Goal: Information Seeking & Learning: Learn about a topic

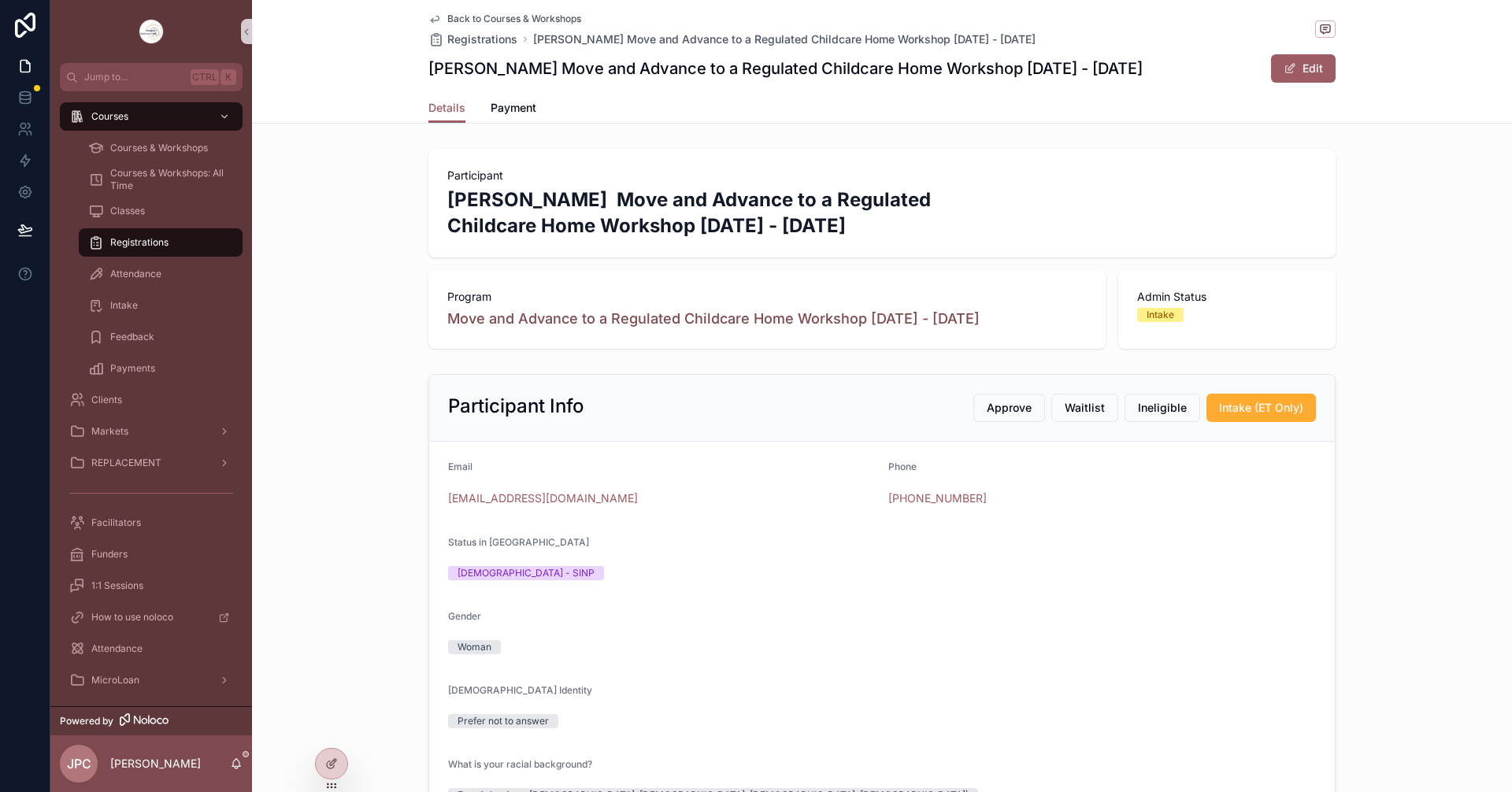
scroll to position [394, 0]
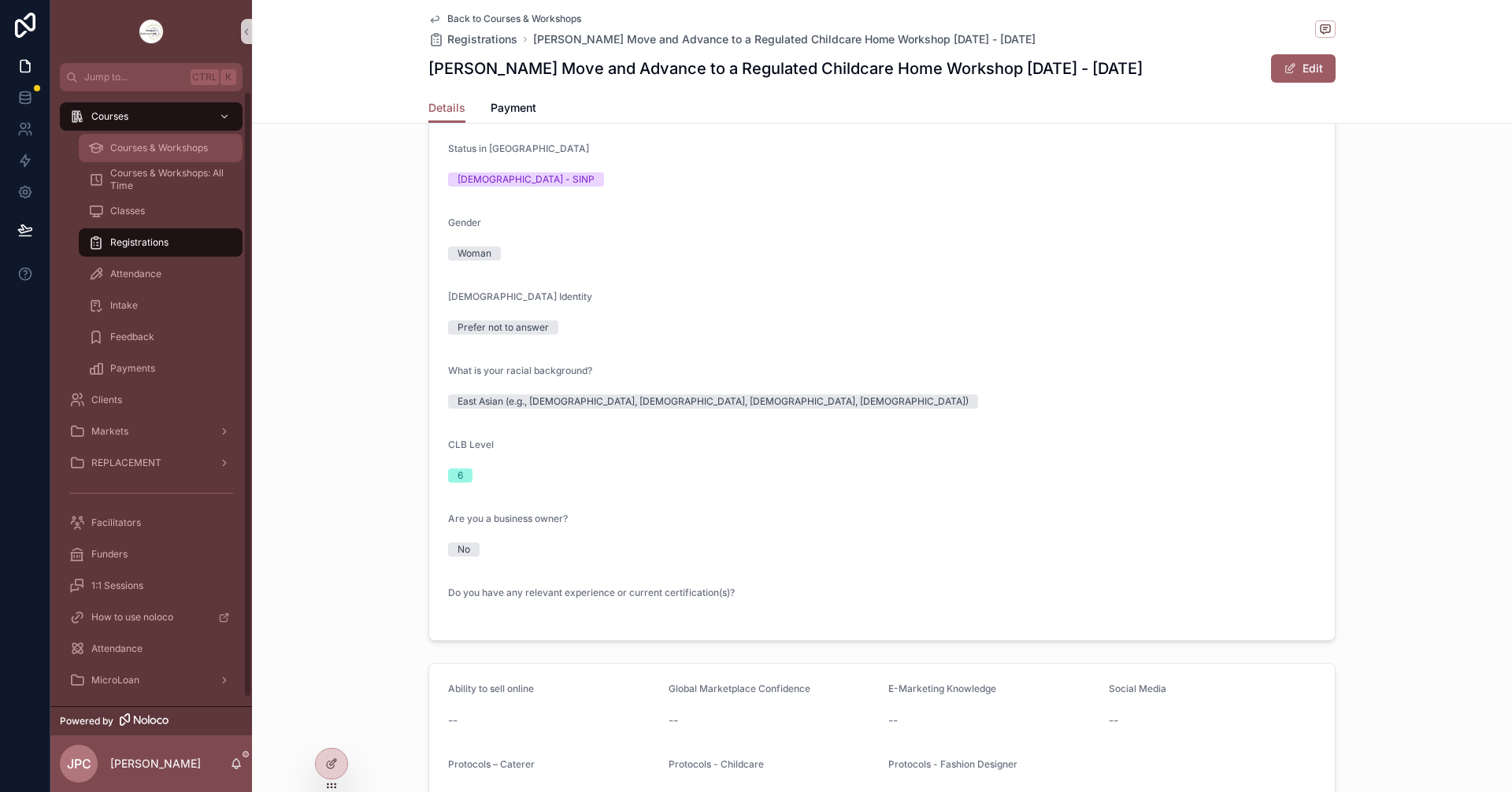
click at [181, 140] on div "Courses & Workshops" at bounding box center [161, 148] width 145 height 25
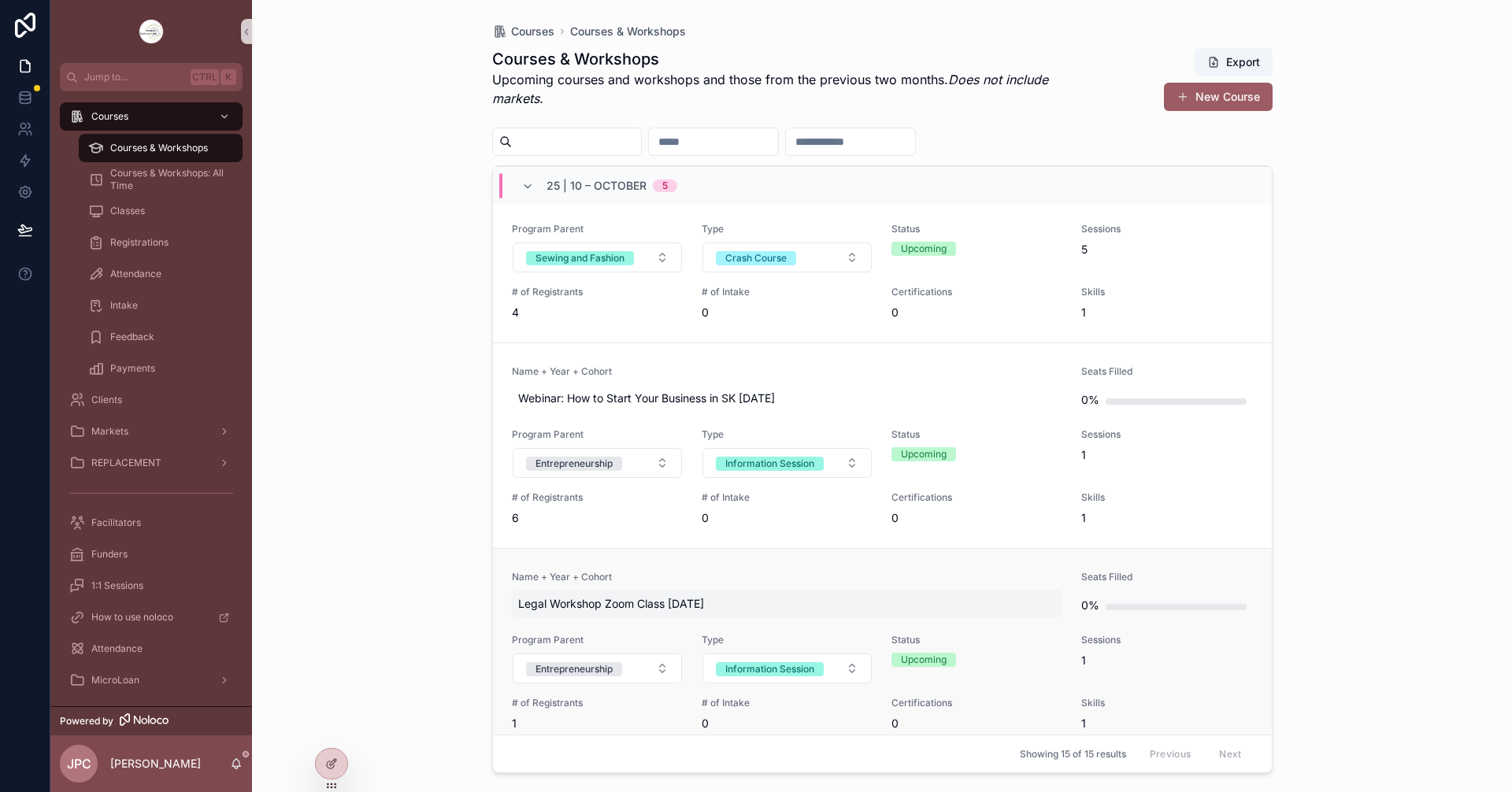
scroll to position [472, 0]
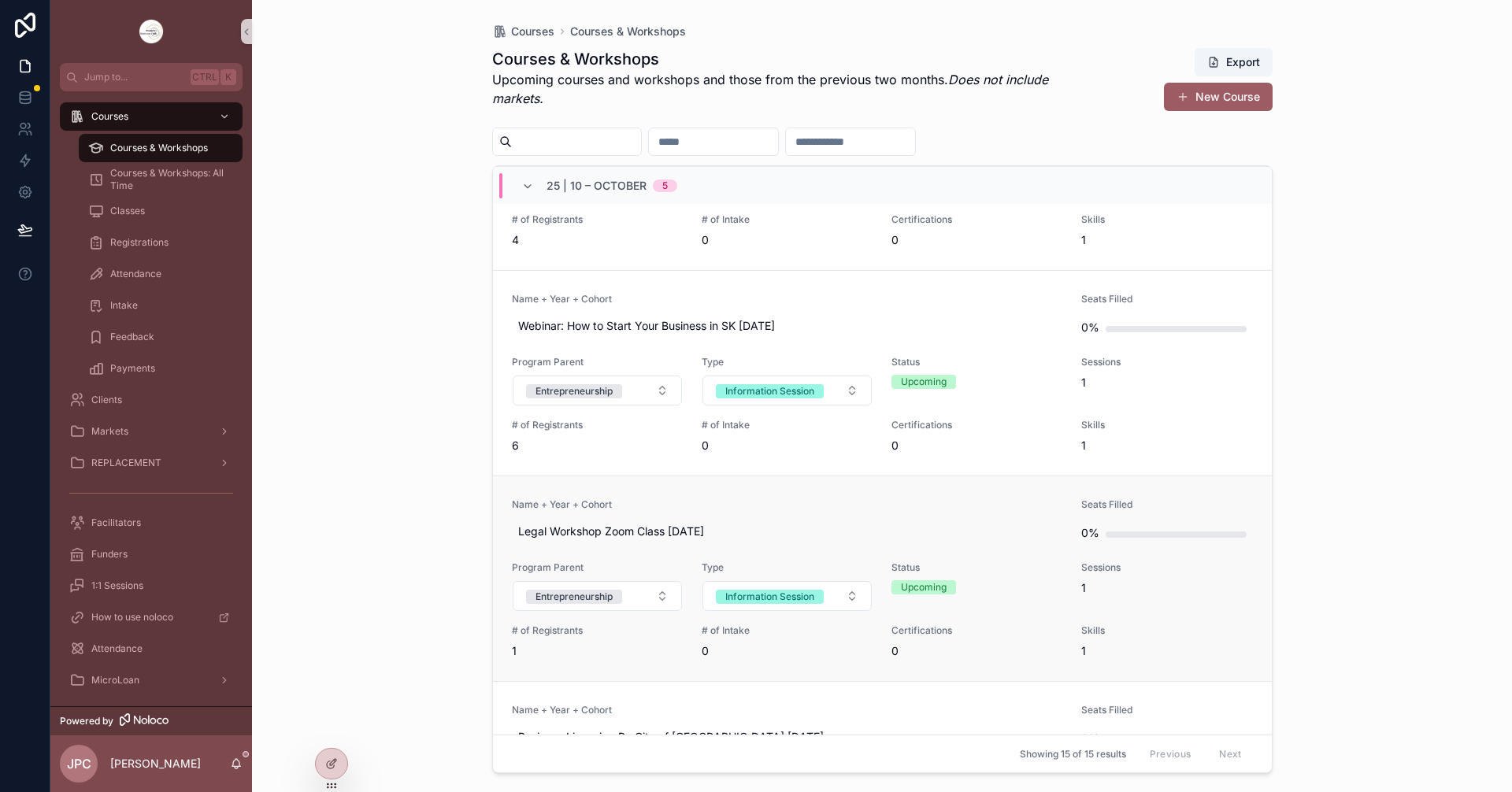
click at [804, 506] on span "Name + Year + Cohort" at bounding box center [787, 504] width 551 height 13
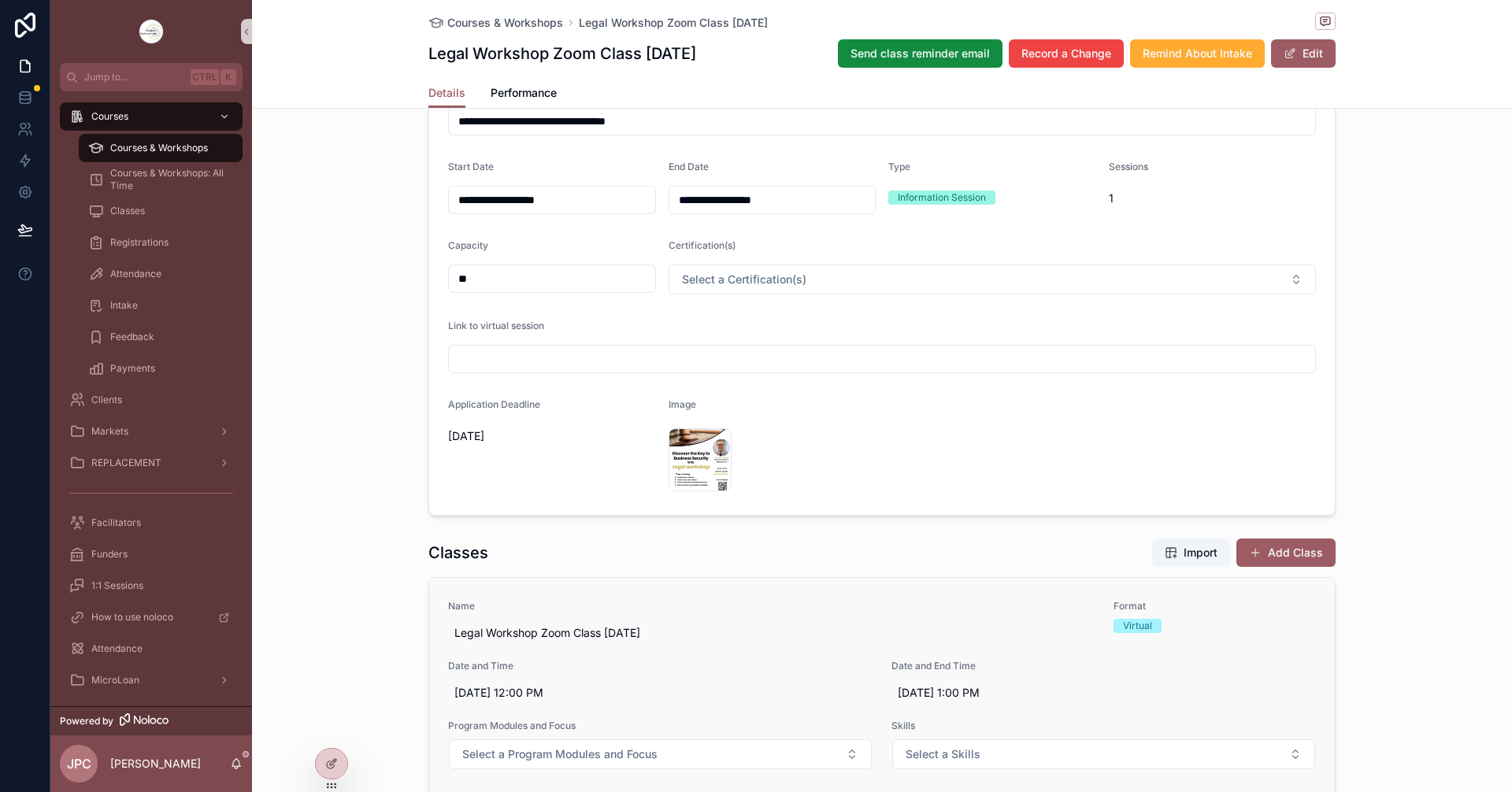
scroll to position [236, 0]
